Goal: Information Seeking & Learning: Learn about a topic

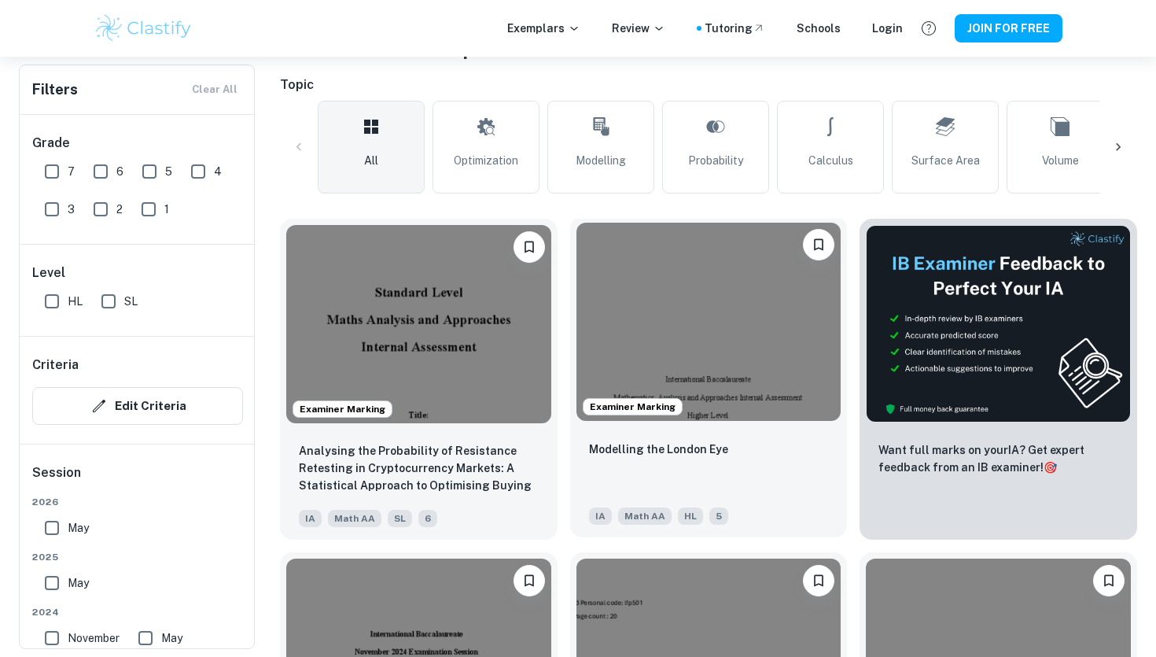
scroll to position [340, 0]
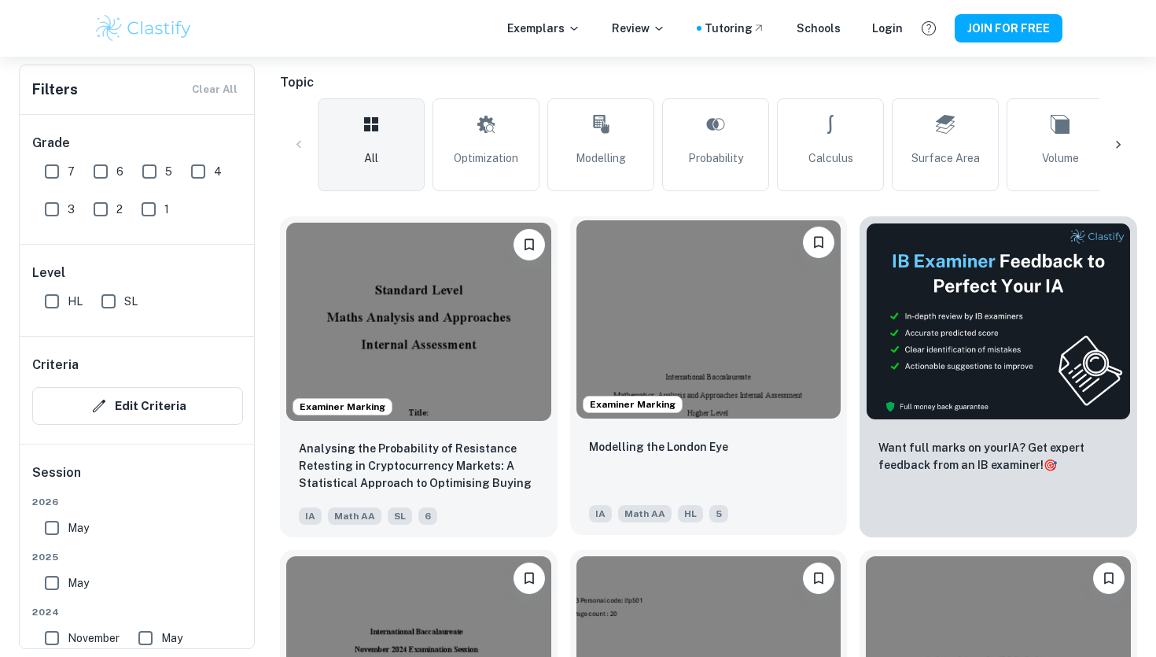
click at [779, 340] on img at bounding box center [708, 319] width 265 height 198
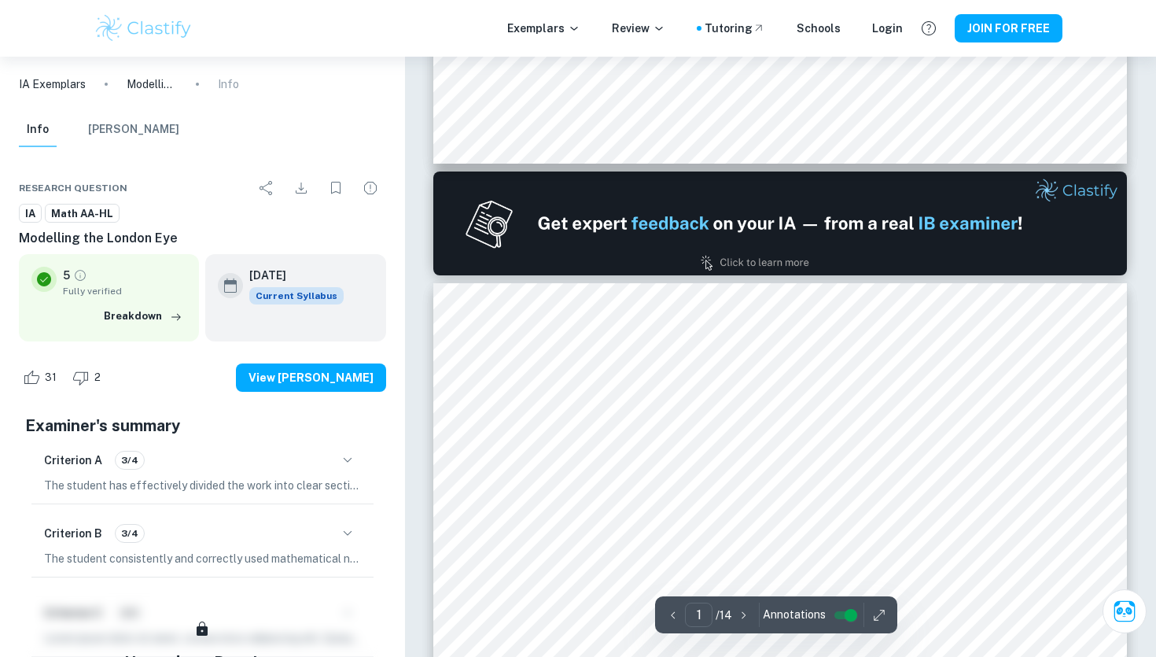
type input "2"
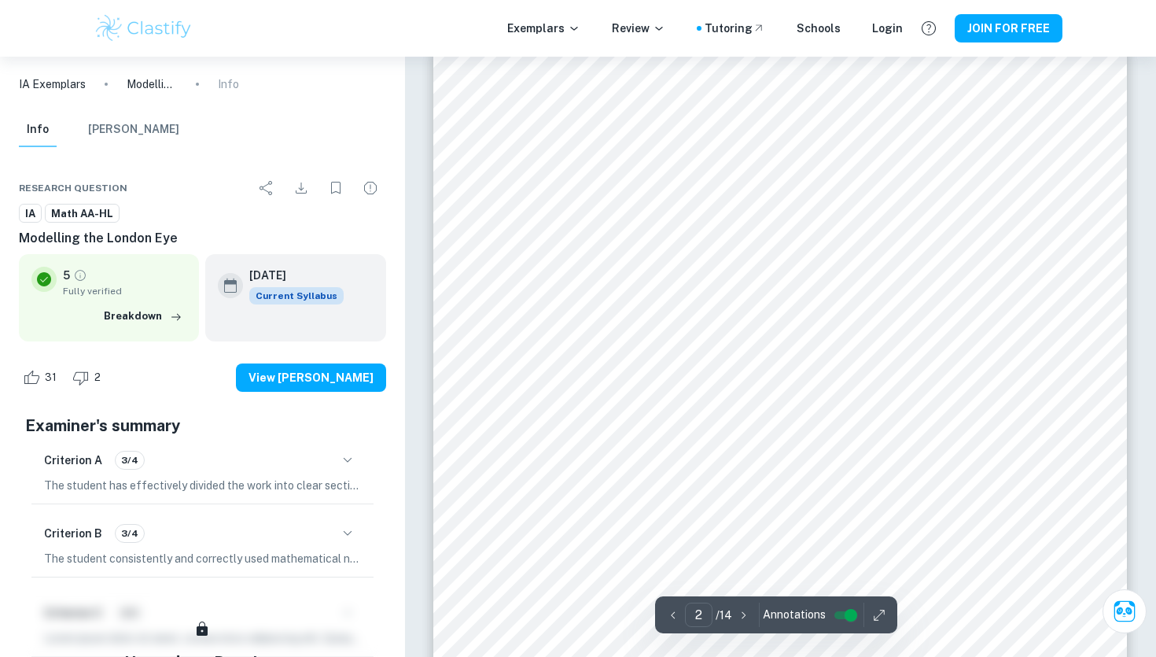
scroll to position [1119, 0]
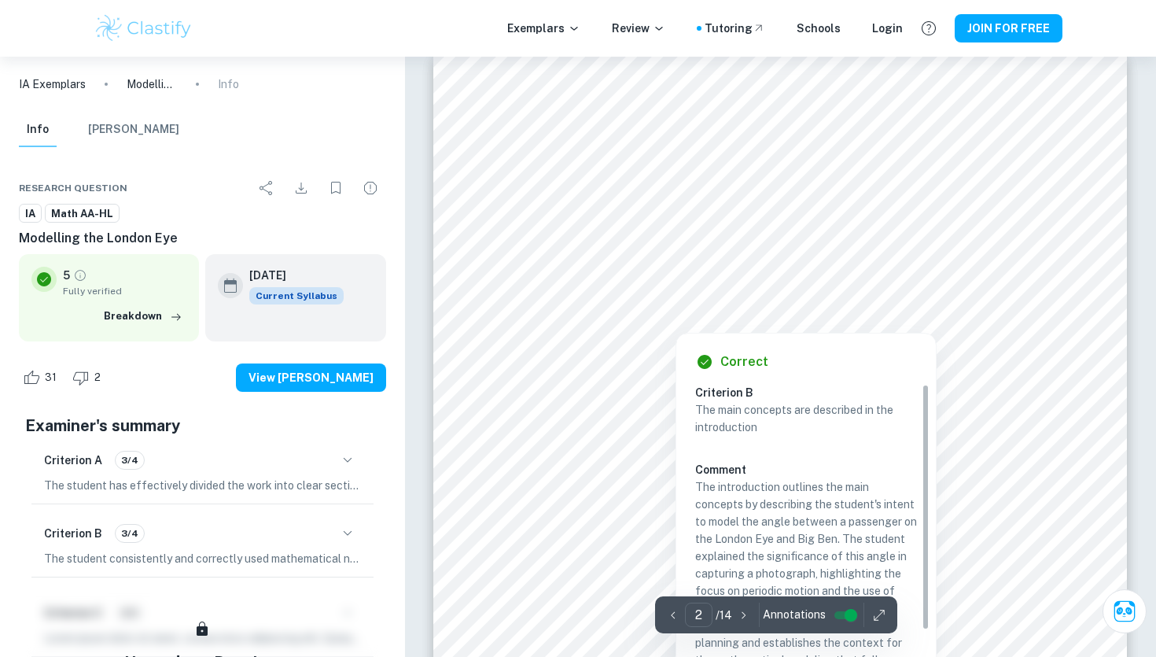
click at [705, 171] on div at bounding box center [779, 182] width 526 height 31
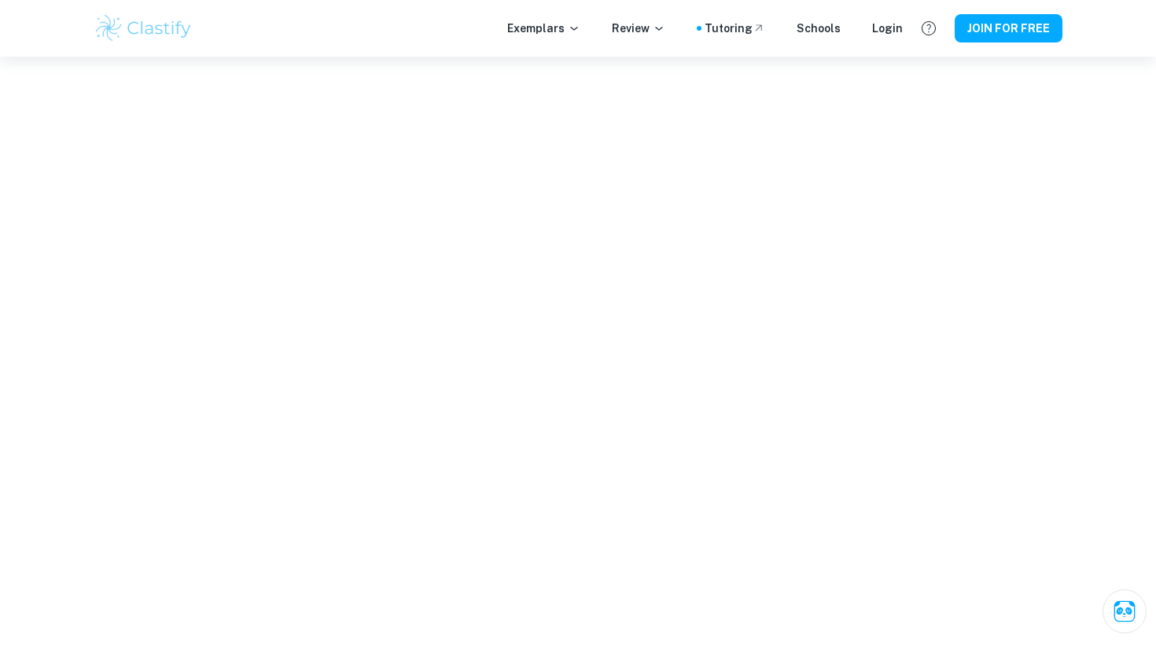
scroll to position [4771, 0]
